Goal: Task Accomplishment & Management: Use online tool/utility

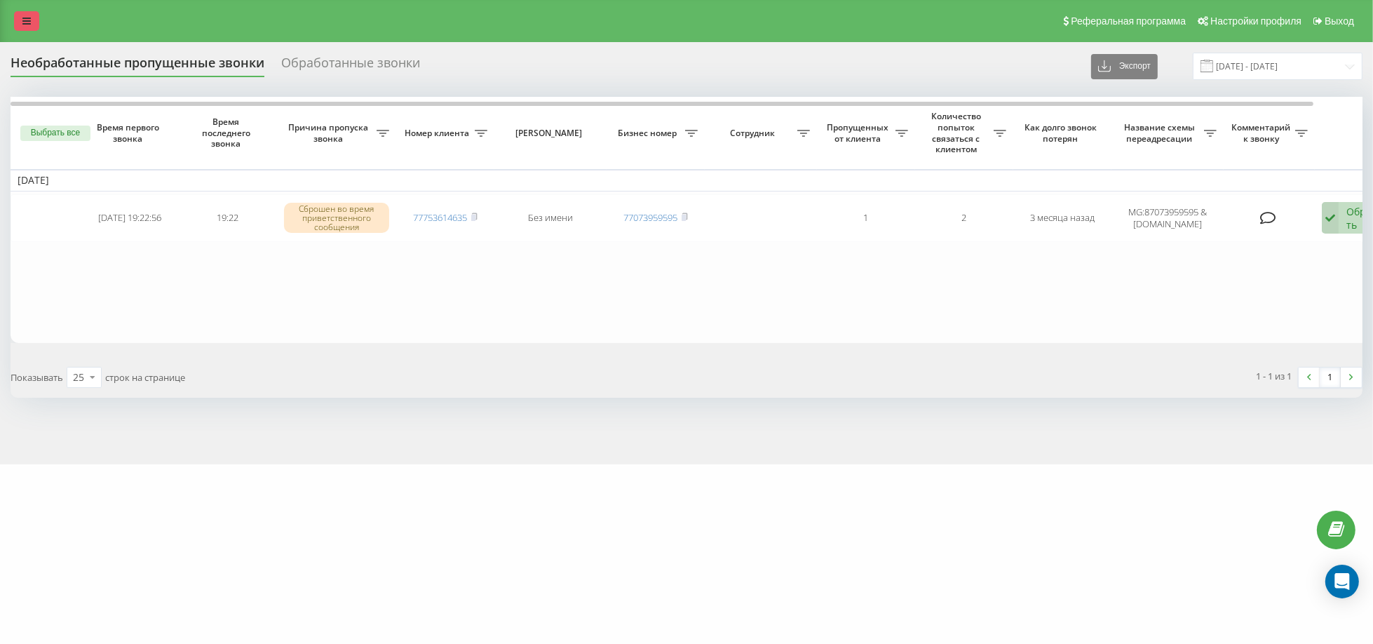
click at [32, 19] on link at bounding box center [26, 21] width 25 height 20
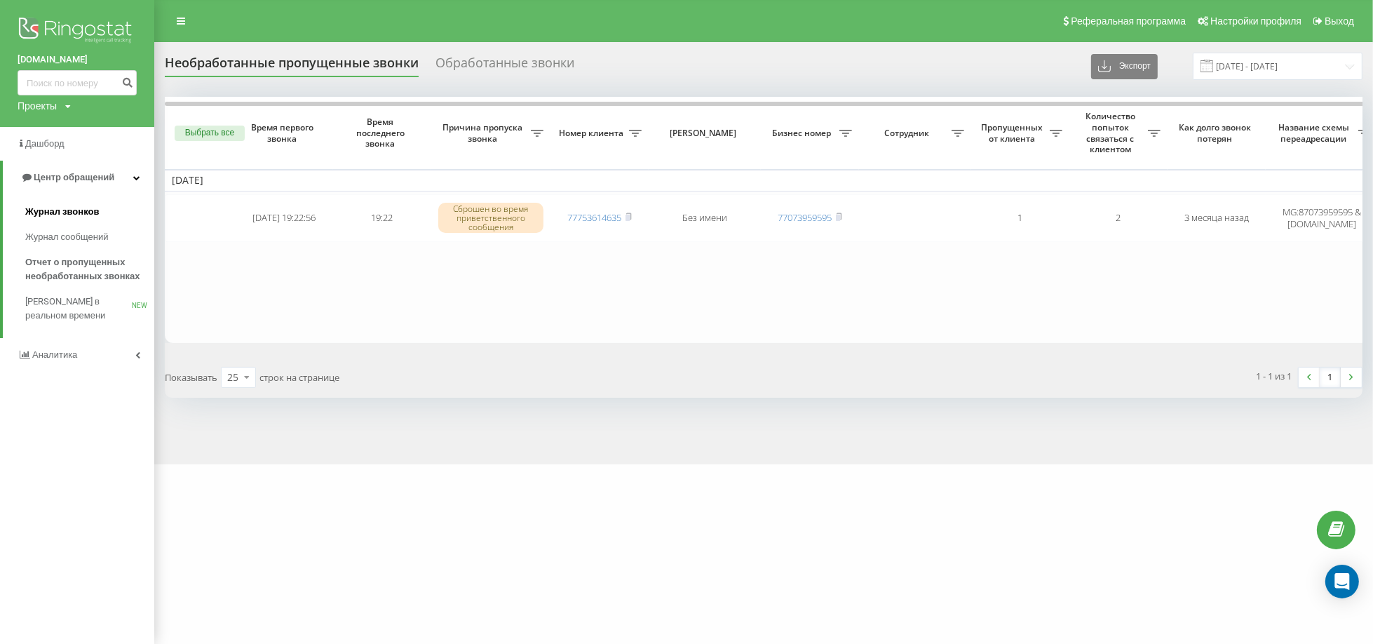
click at [87, 207] on span "Журнал звонков" at bounding box center [62, 212] width 74 height 14
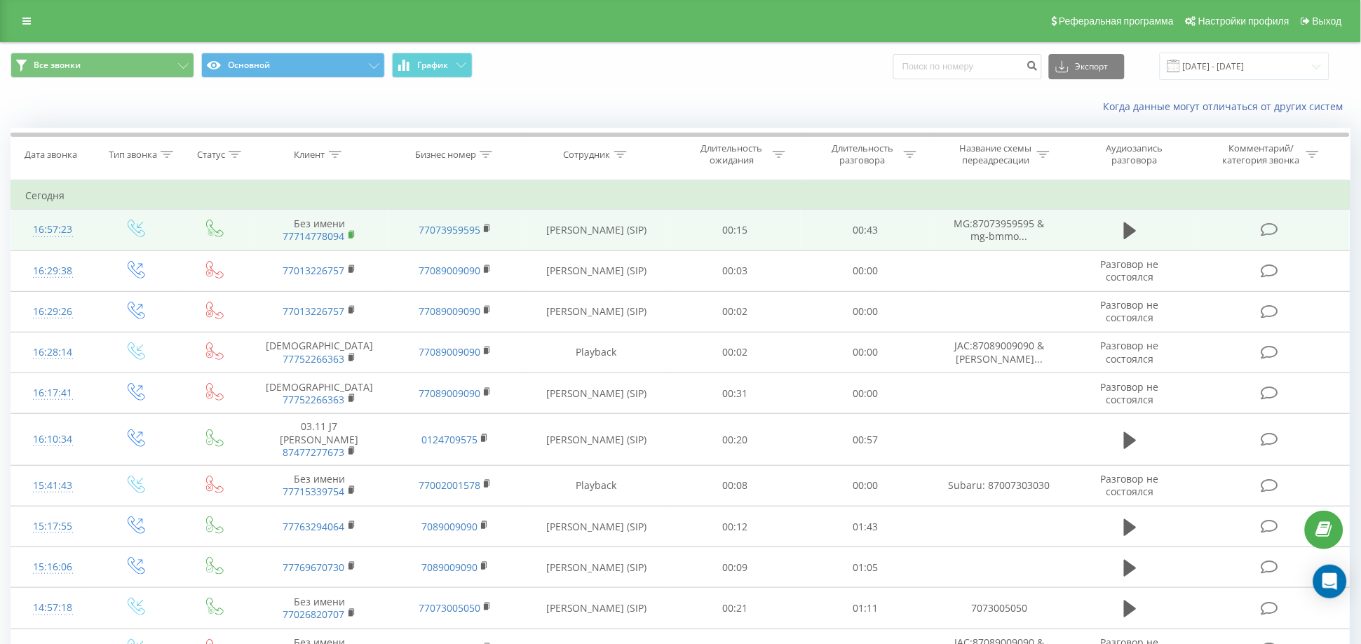
click at [352, 233] on rect at bounding box center [350, 235] width 4 height 6
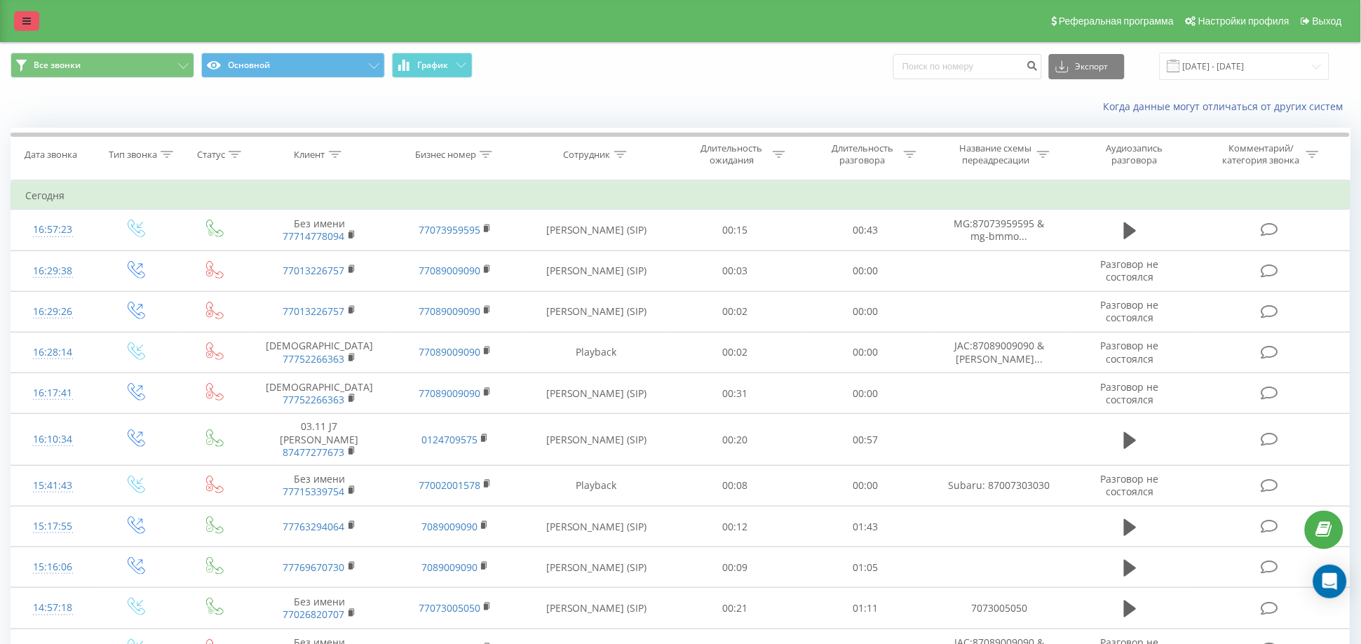
click at [22, 26] on link at bounding box center [26, 21] width 25 height 20
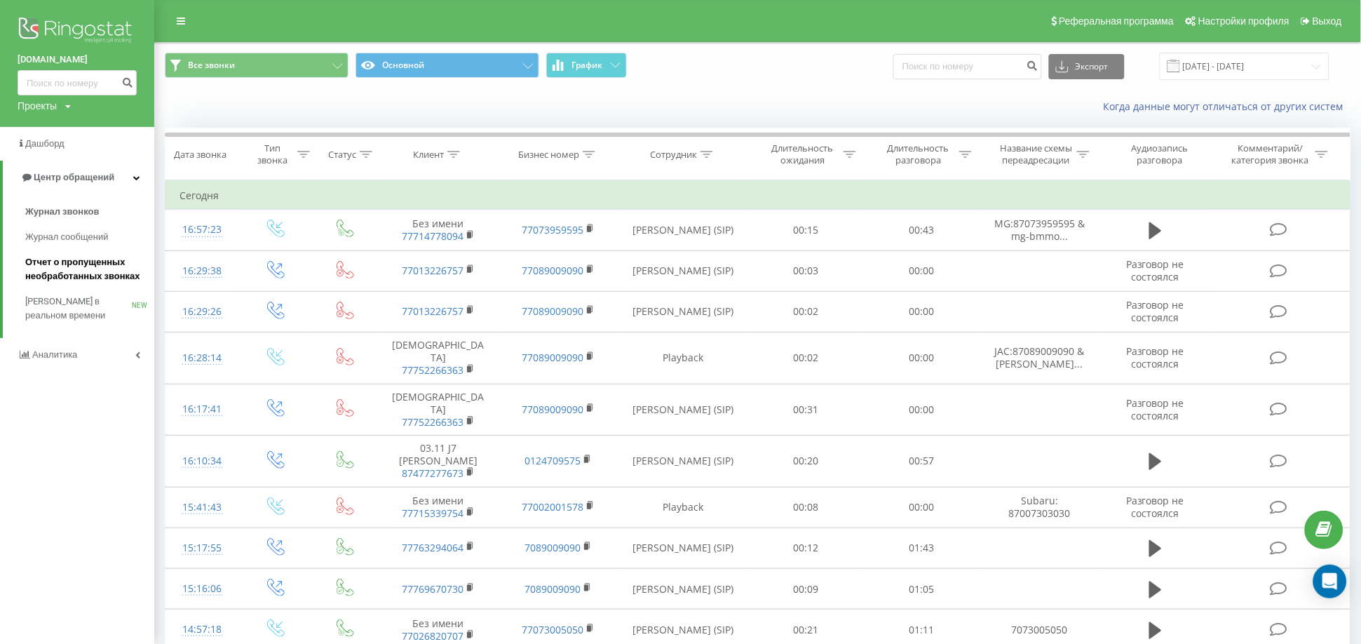
click at [51, 256] on span "Отчет о пропущенных необработанных звонках" at bounding box center [86, 269] width 122 height 28
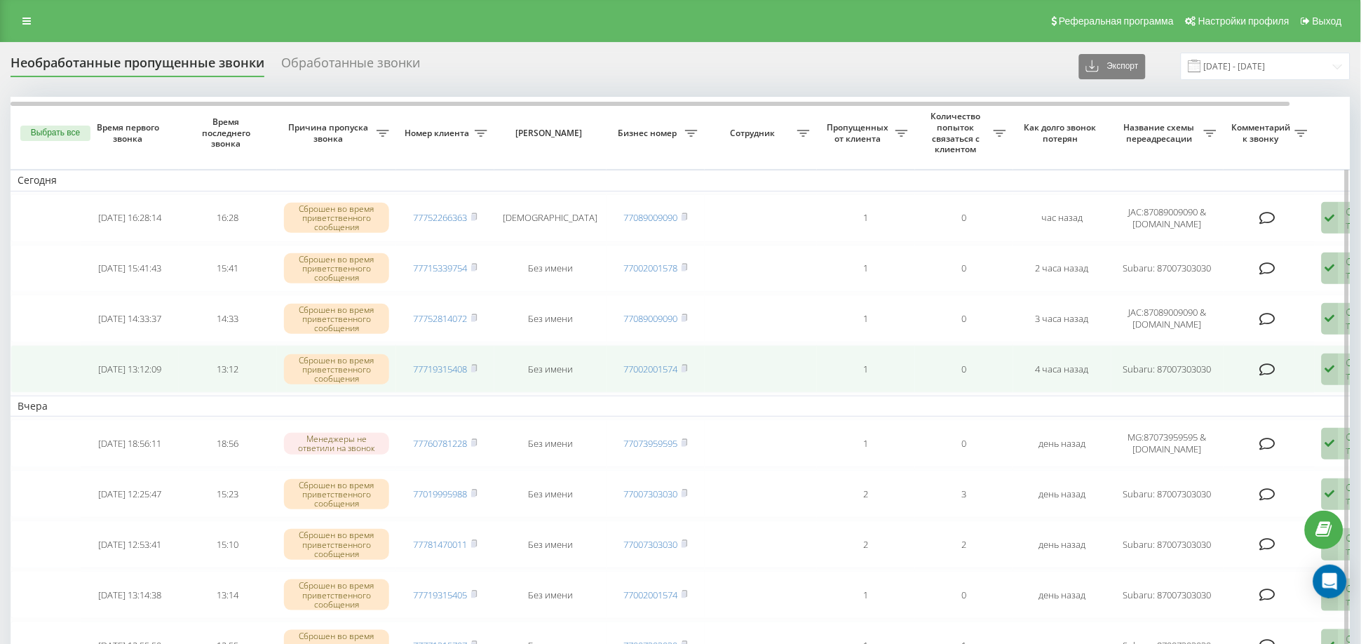
scroll to position [78, 0]
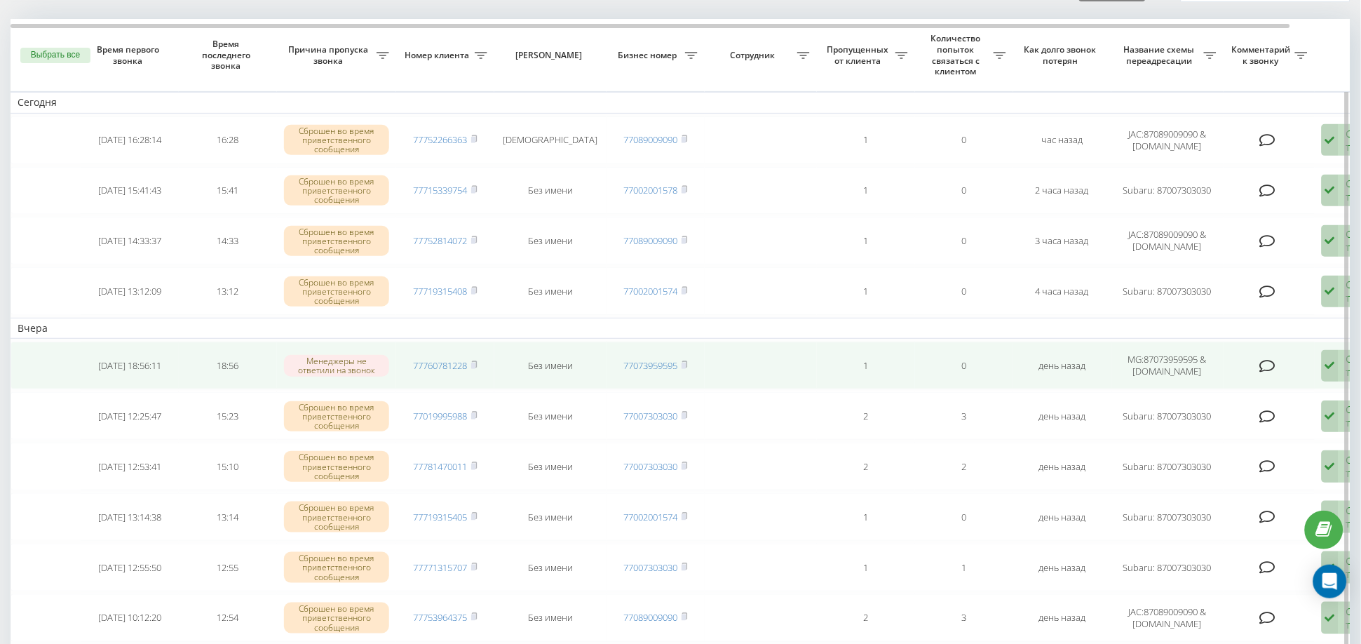
click at [1339, 362] on div "Обработать Не удалось связаться Связался с клиентом с помощью другого канала Кл…" at bounding box center [1361, 366] width 81 height 32
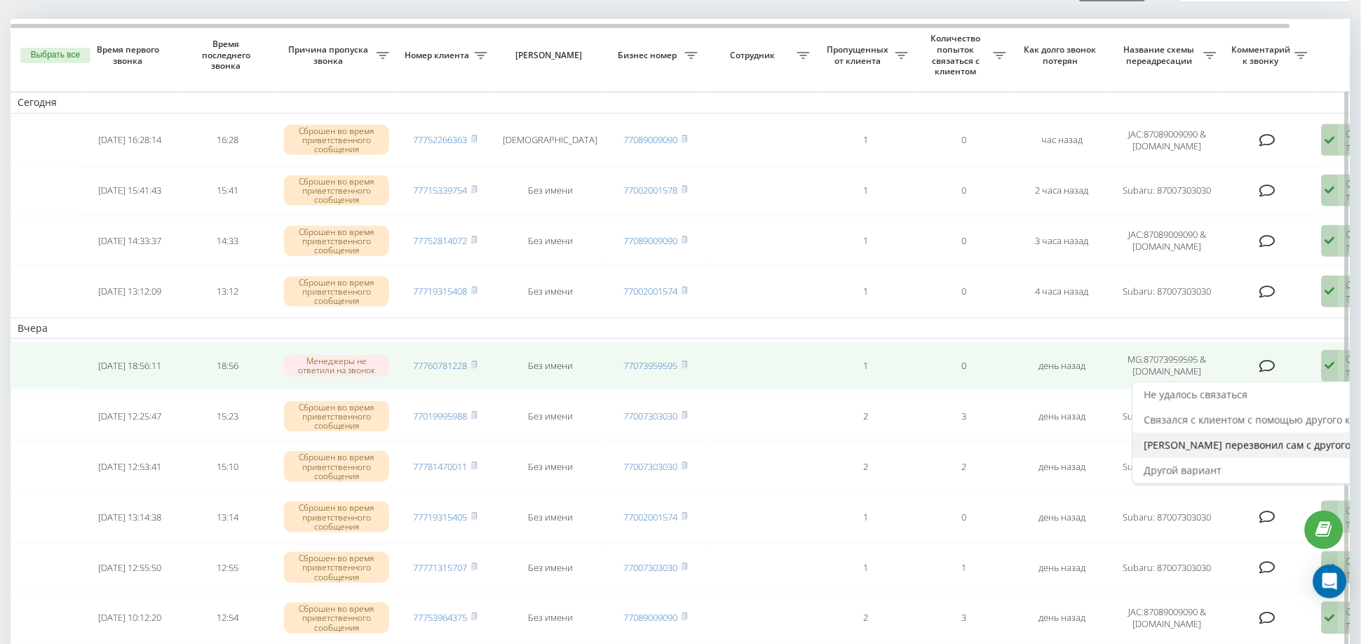
click at [1218, 438] on span "[PERSON_NAME] перезвонил сам с другого номера" at bounding box center [1267, 444] width 246 height 13
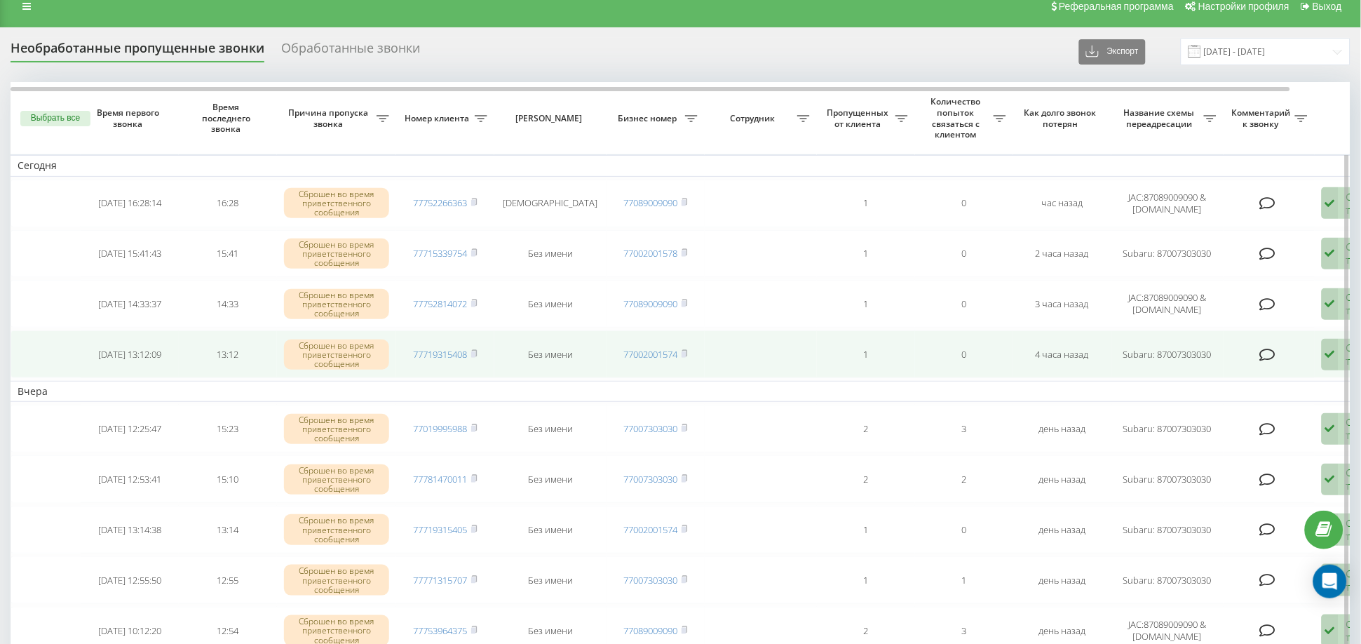
scroll to position [0, 0]
